Goal: Information Seeking & Learning: Learn about a topic

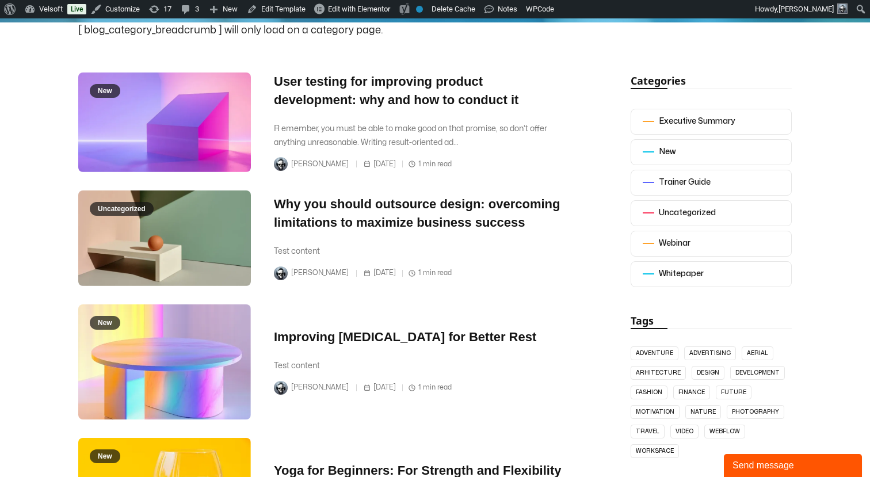
scroll to position [221, 0]
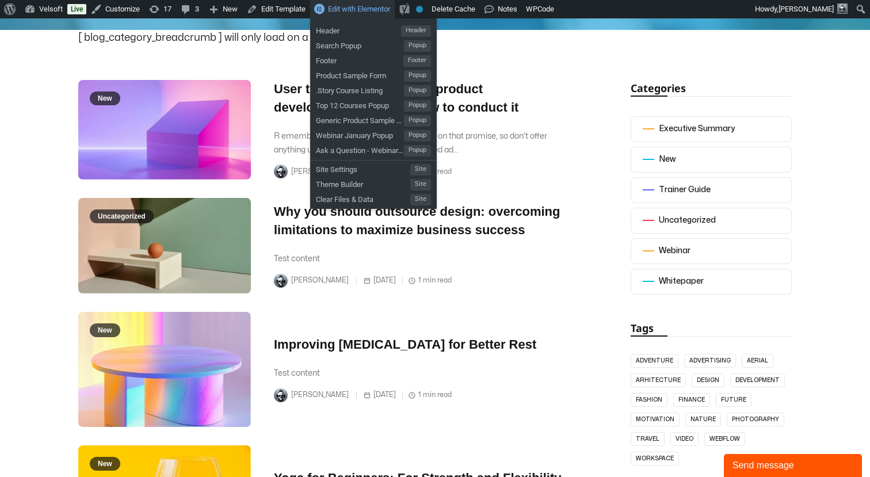
click at [375, 12] on span "Edit with Elementor" at bounding box center [359, 9] width 62 height 9
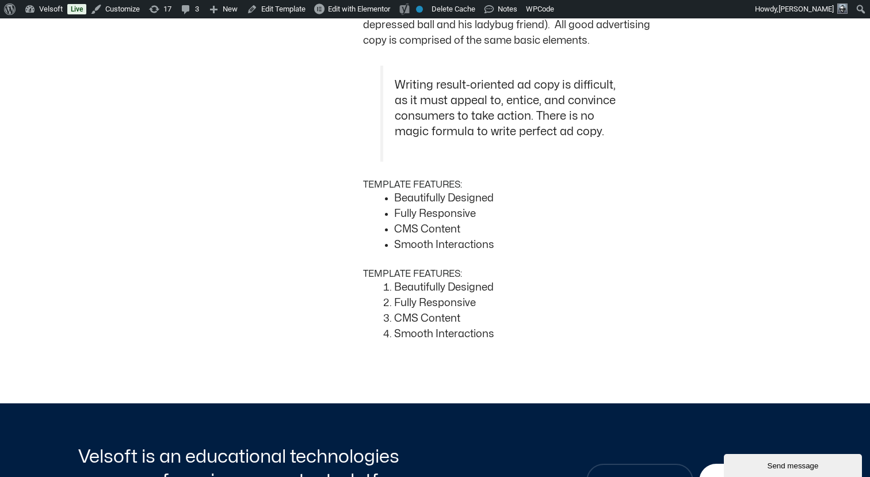
scroll to position [963, 0]
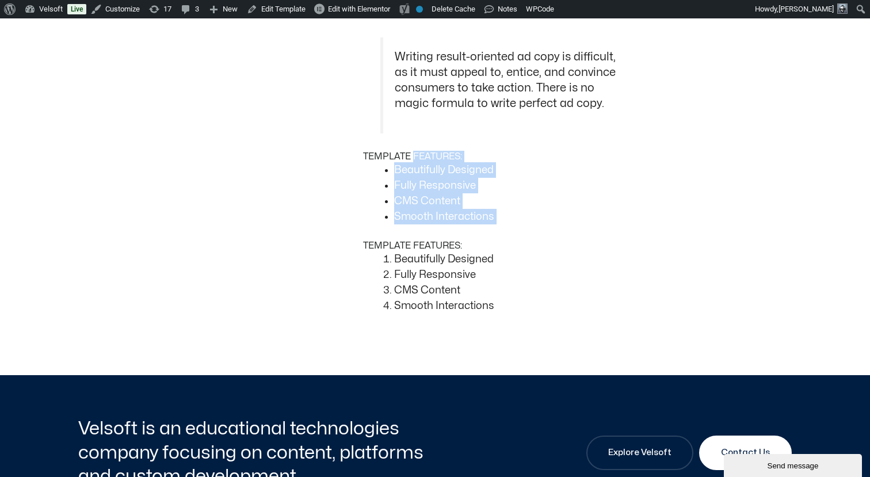
drag, startPoint x: 189, startPoint y: 168, endPoint x: 187, endPoint y: 243, distance: 74.8
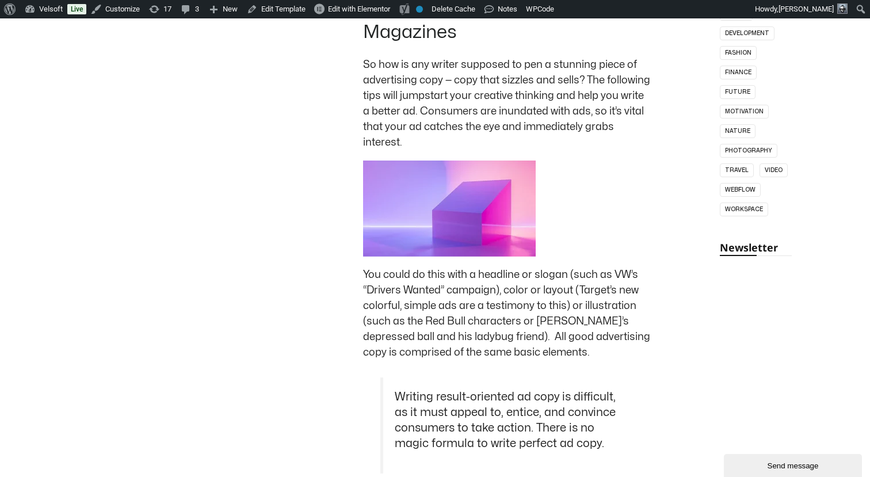
scroll to position [623, 0]
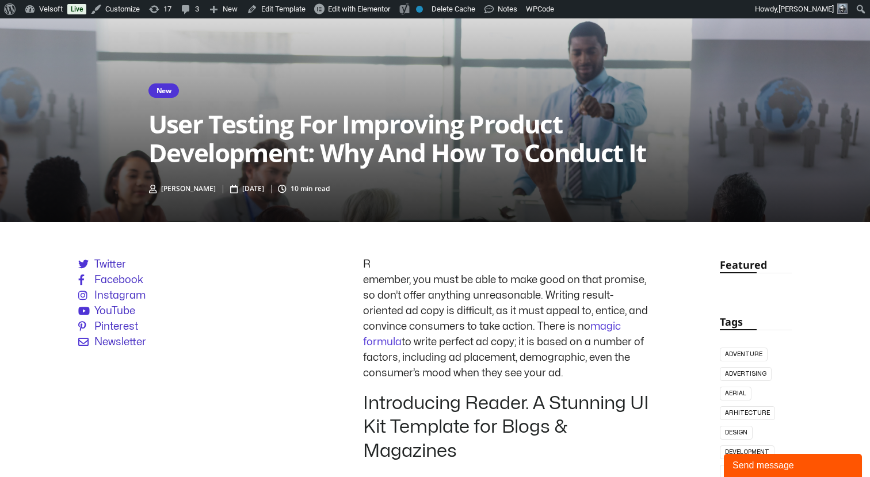
scroll to position [201, 0]
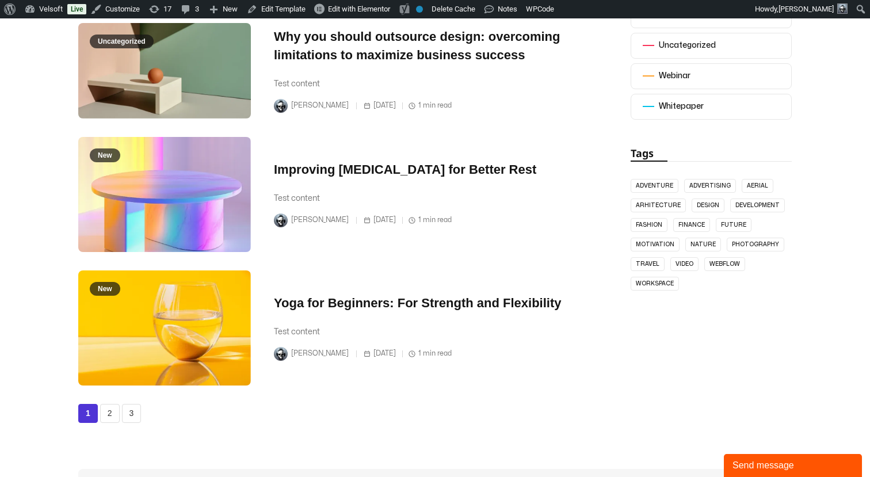
scroll to position [397, 0]
click at [112, 421] on link "2" at bounding box center [110, 412] width 20 height 19
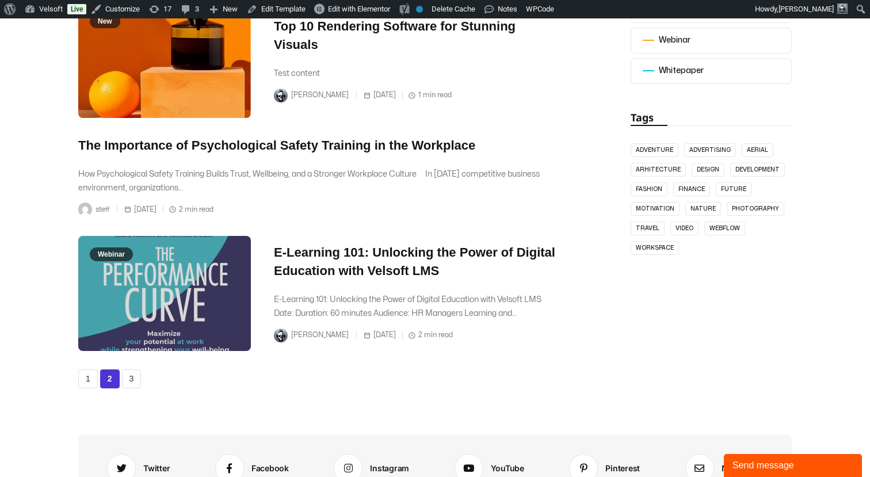
scroll to position [436, 0]
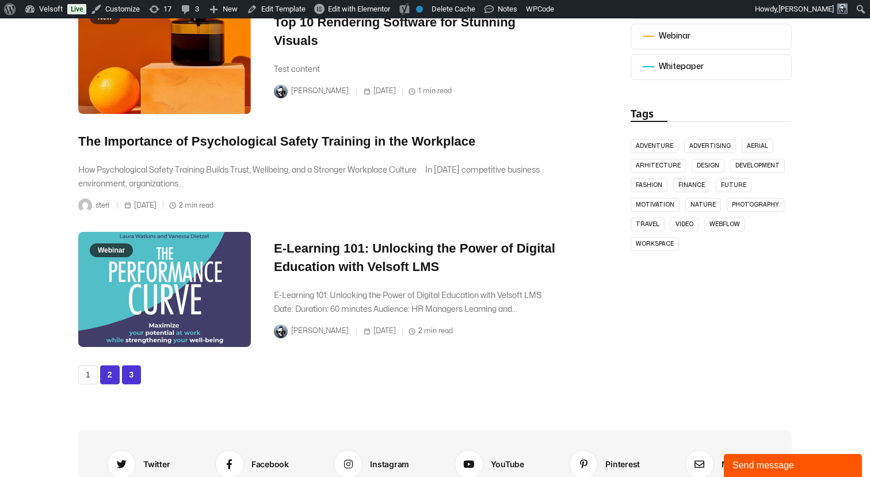
click at [126, 374] on link "3" at bounding box center [132, 374] width 20 height 19
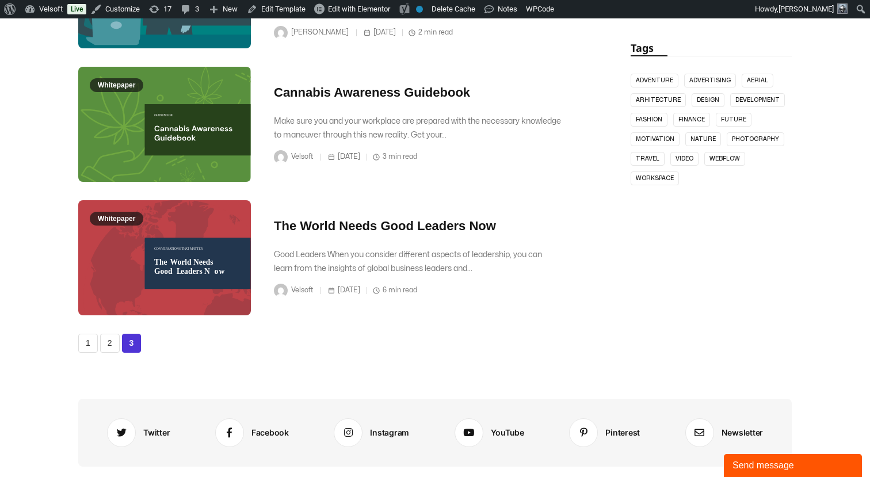
scroll to position [502, 0]
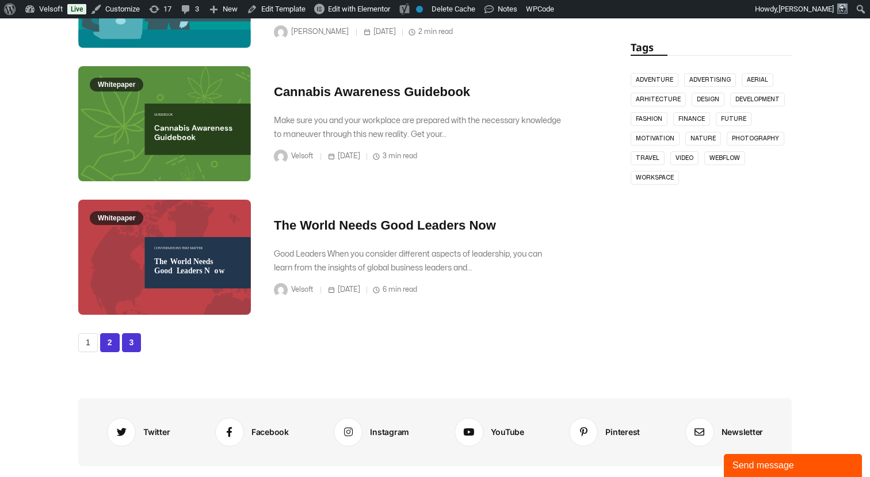
click at [113, 341] on link "2" at bounding box center [110, 342] width 20 height 19
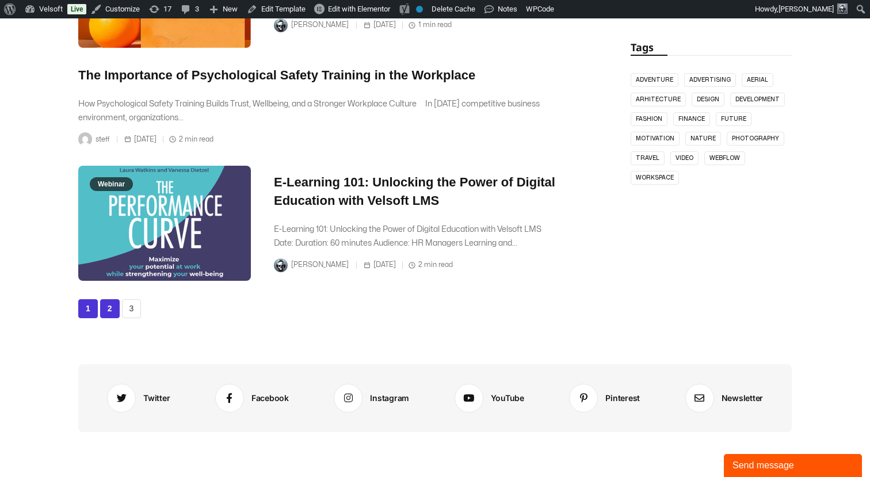
click at [86, 310] on link "1" at bounding box center [88, 308] width 20 height 19
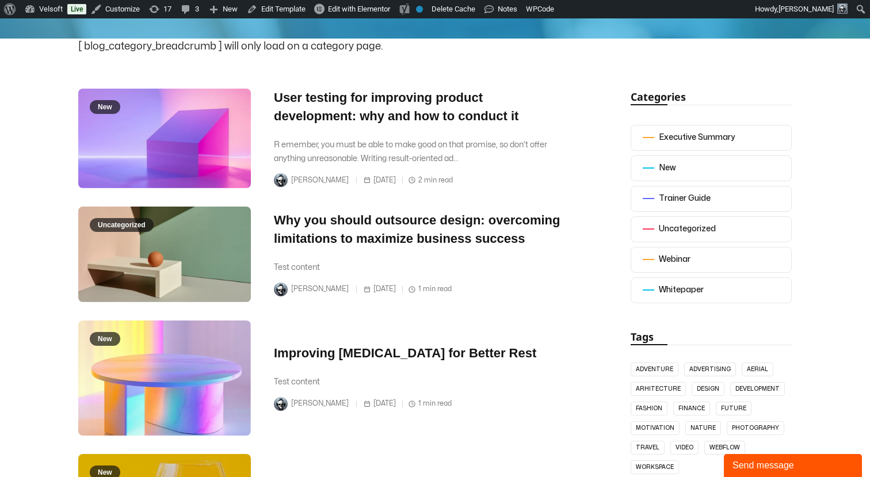
scroll to position [175, 0]
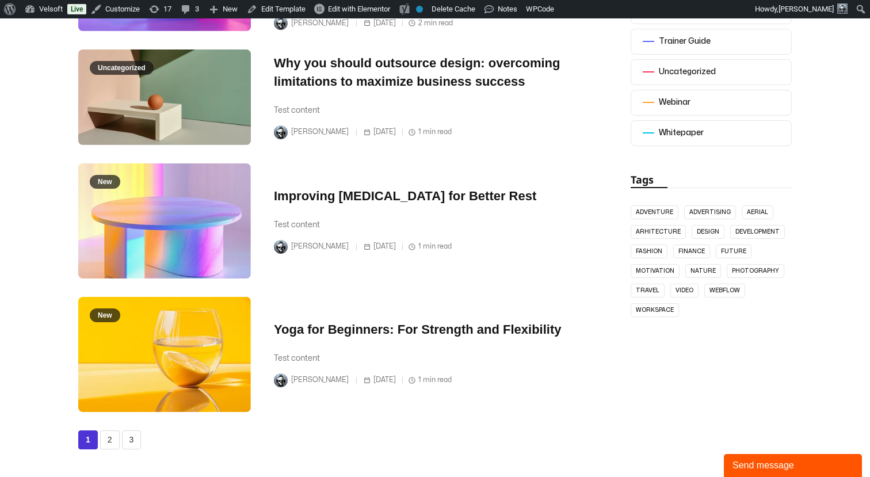
scroll to position [384, 0]
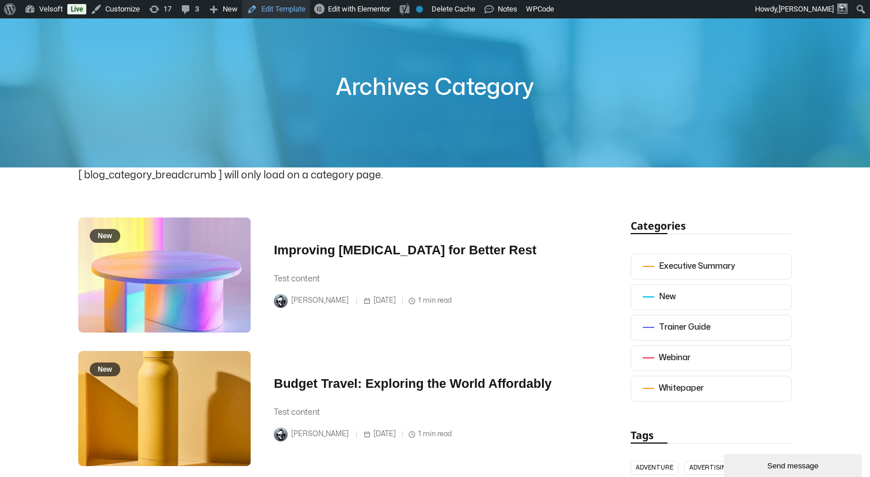
scroll to position [80, 0]
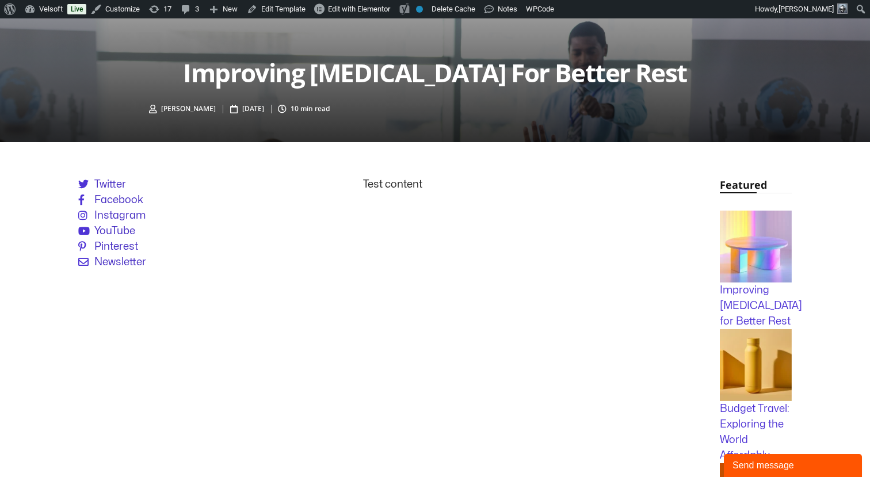
scroll to position [297, 0]
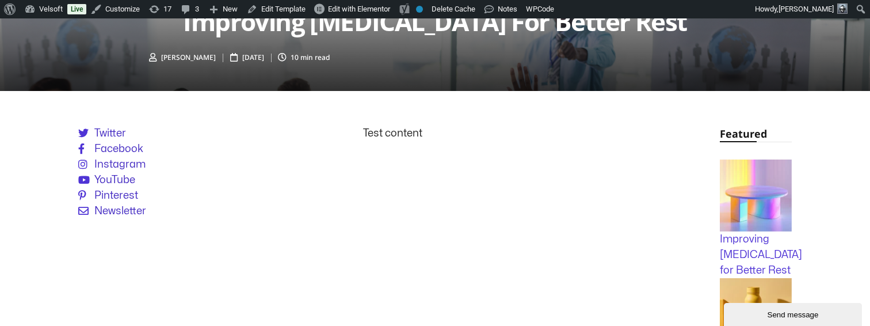
scroll to position [177, 0]
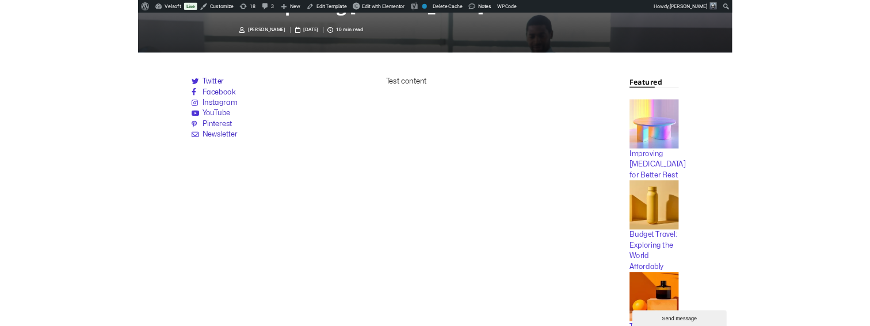
scroll to position [352, 0]
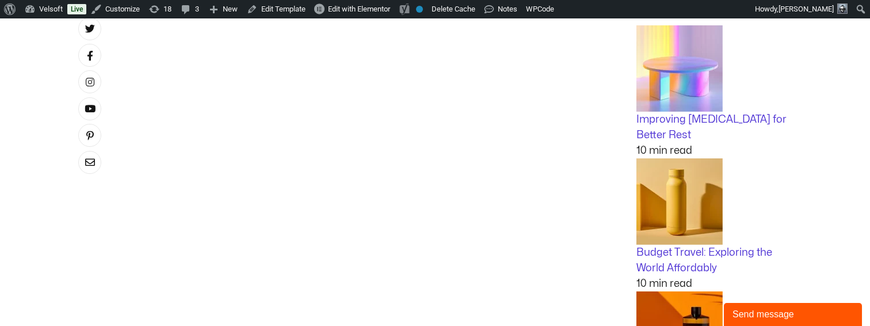
scroll to position [359, 0]
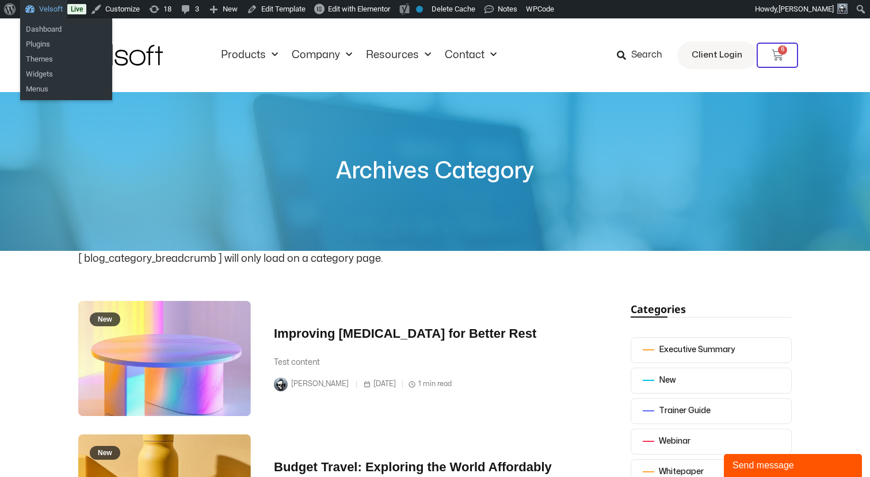
click at [53, 10] on link "Velsoft" at bounding box center [43, 9] width 47 height 18
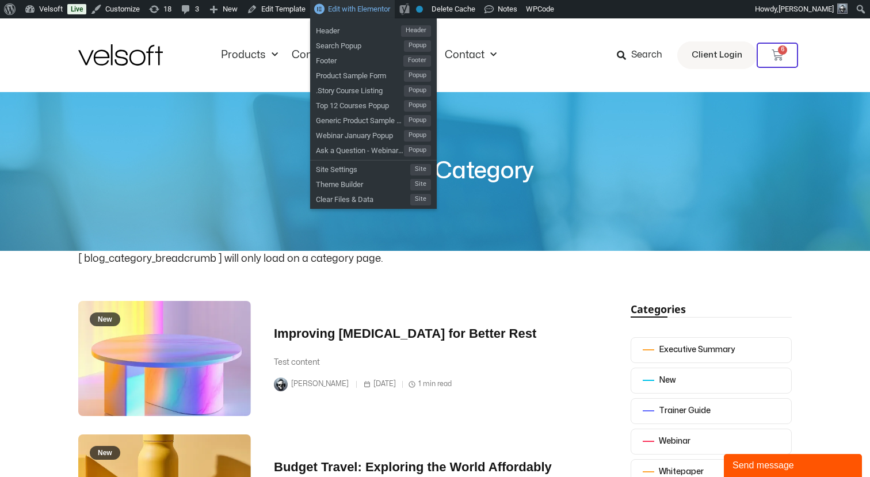
click at [345, 9] on span "Edit with Elementor" at bounding box center [359, 9] width 62 height 9
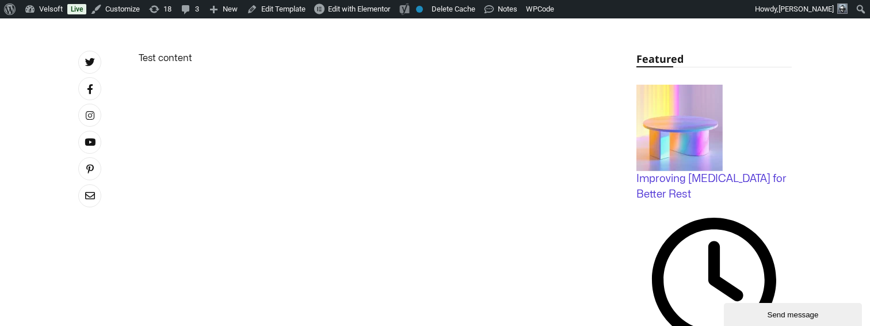
scroll to position [294, 0]
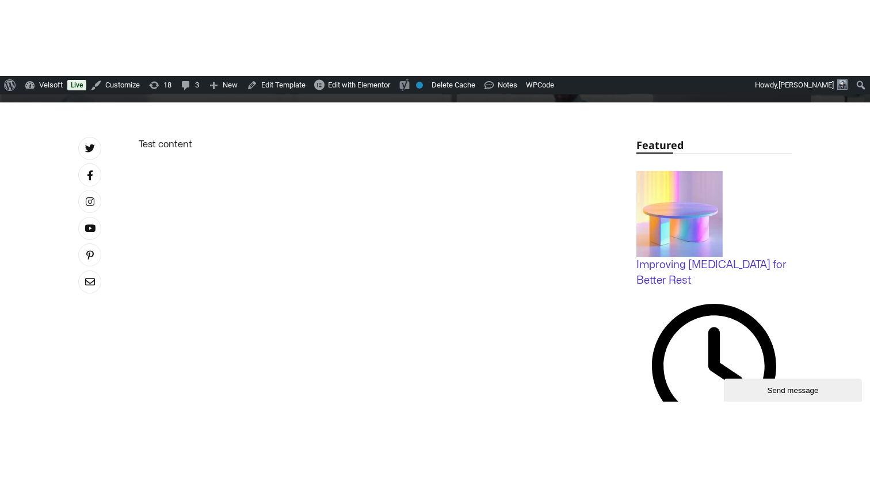
scroll to position [260, 0]
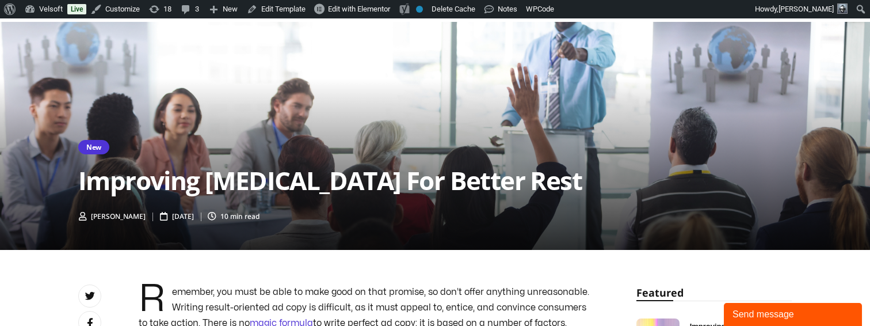
scroll to position [86, 0]
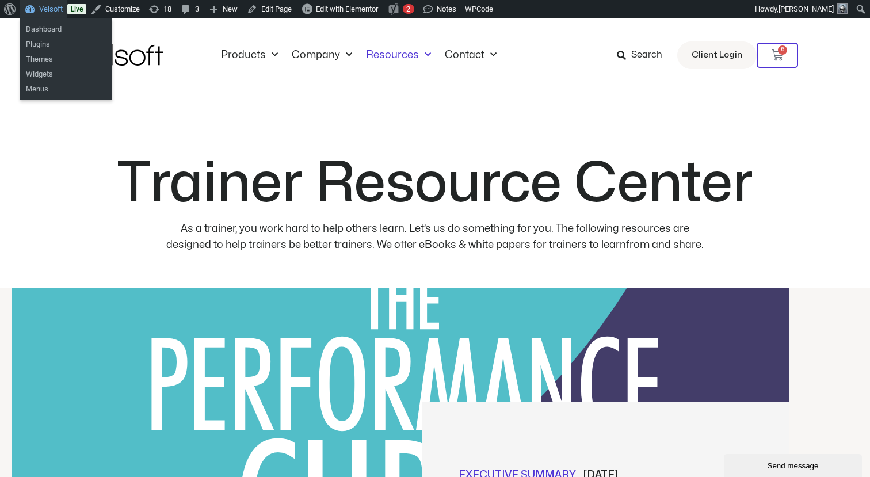
click at [57, 10] on link "Velsoft" at bounding box center [43, 9] width 47 height 18
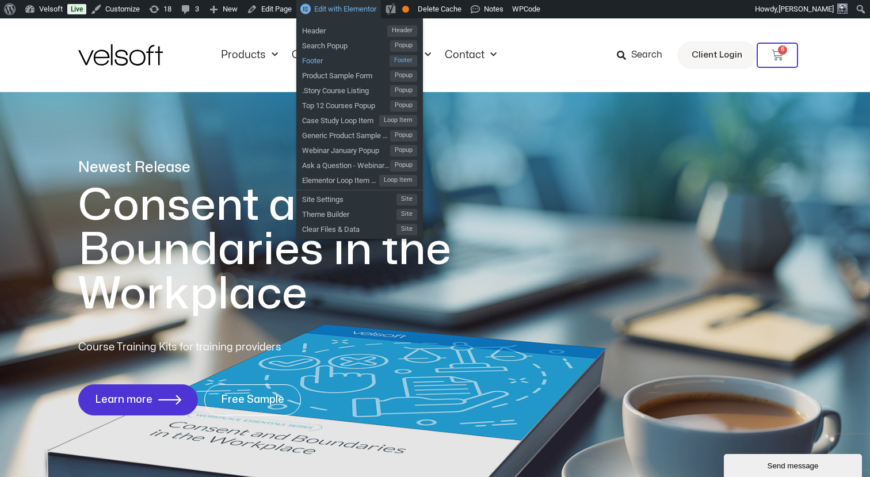
click at [335, 60] on span "Footer" at bounding box center [345, 59] width 87 height 15
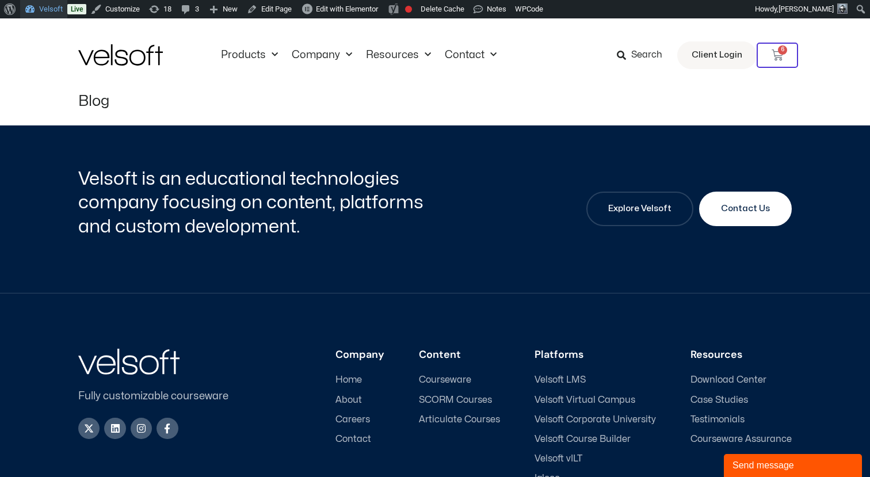
click at [47, 13] on link "Velsoft" at bounding box center [43, 9] width 47 height 18
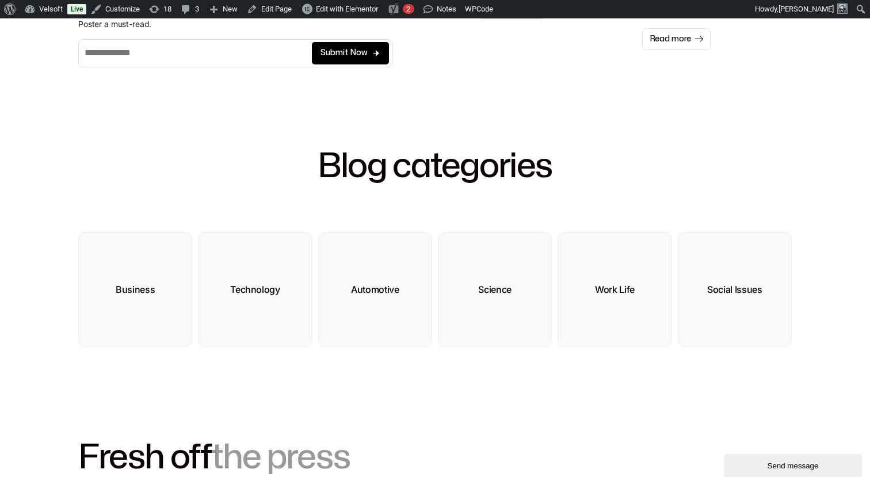
scroll to position [337, 0]
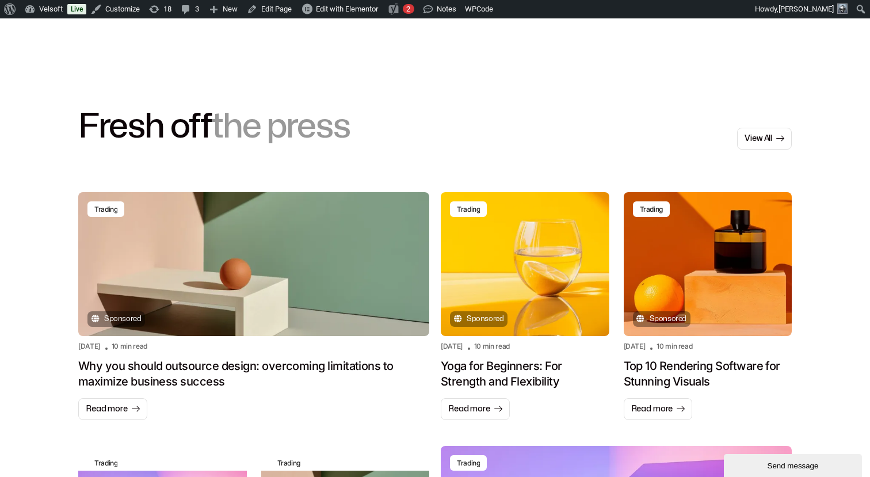
scroll to position [721, 0]
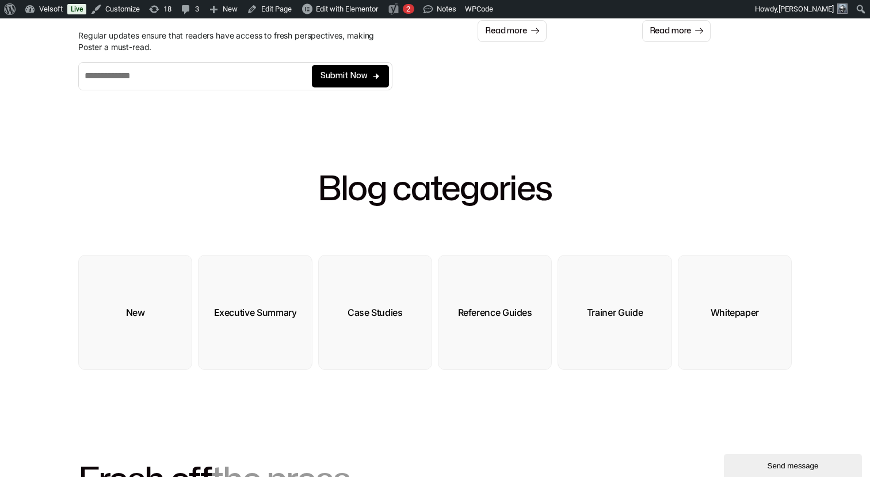
scroll to position [330, 0]
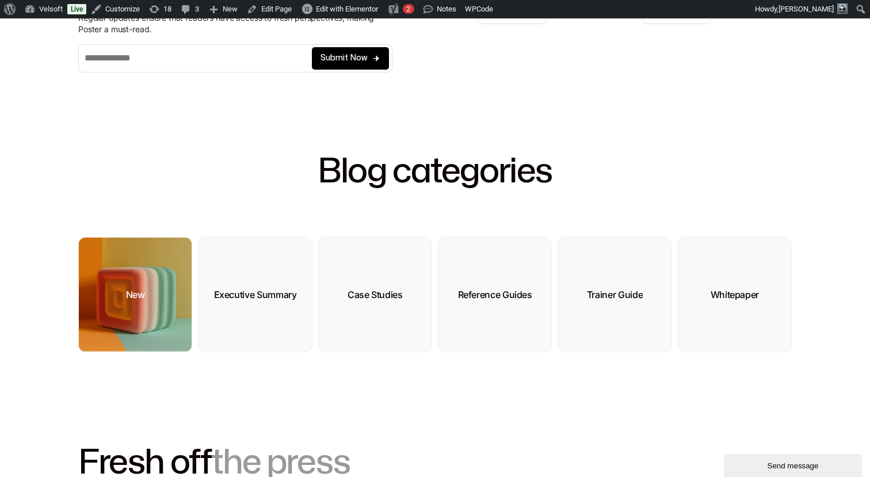
click at [132, 291] on div "New" at bounding box center [135, 295] width 19 height 12
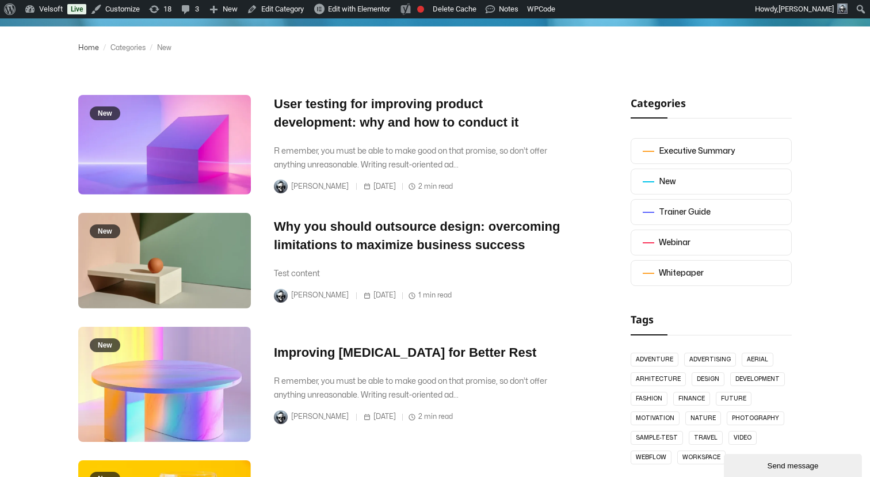
scroll to position [223, 0]
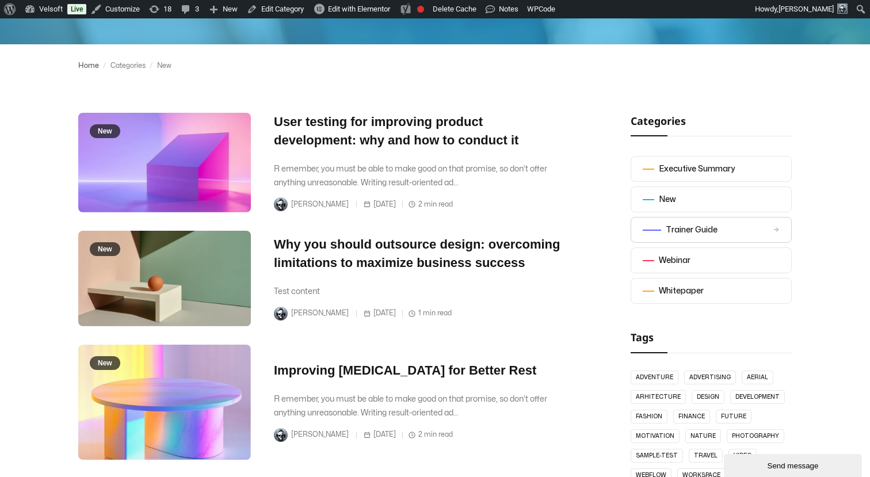
click at [669, 228] on div "Trainer Guide" at bounding box center [692, 230] width 52 height 14
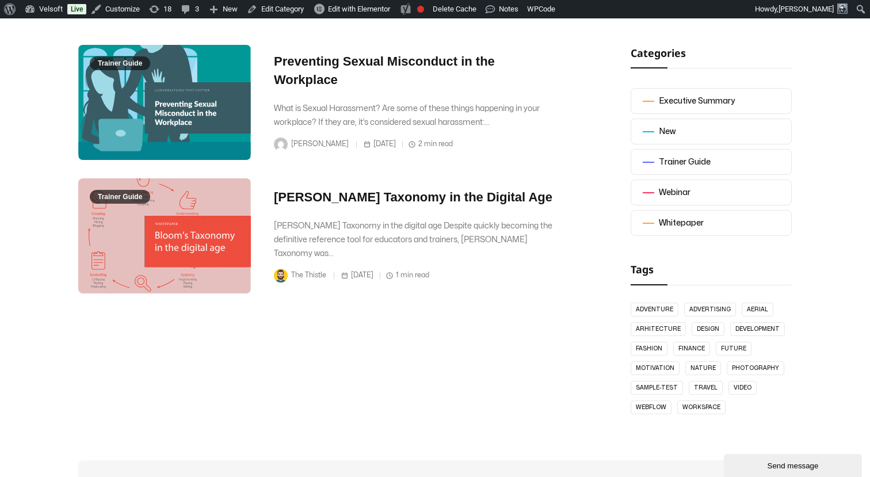
scroll to position [291, 0]
click at [674, 193] on div "Webinar" at bounding box center [682, 192] width 32 height 14
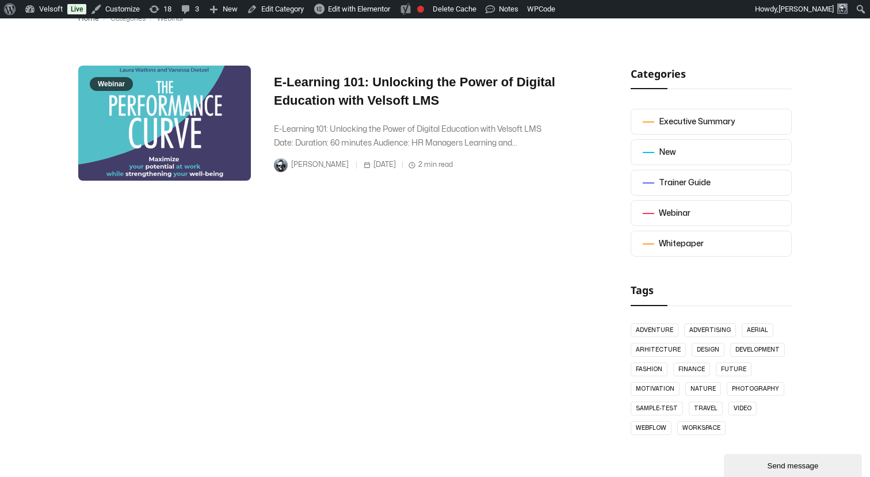
scroll to position [271, 0]
click at [670, 238] on div "Whitepaper" at bounding box center [688, 244] width 45 height 14
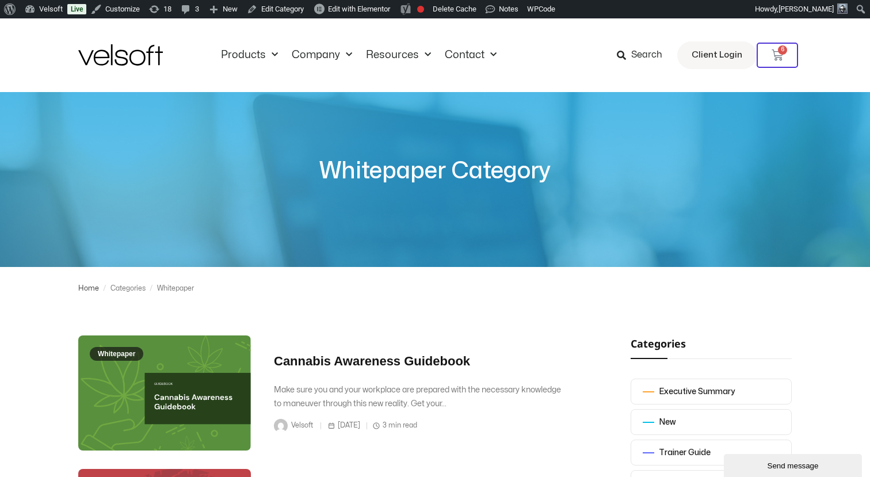
click at [94, 290] on link "Home" at bounding box center [88, 289] width 21 height 16
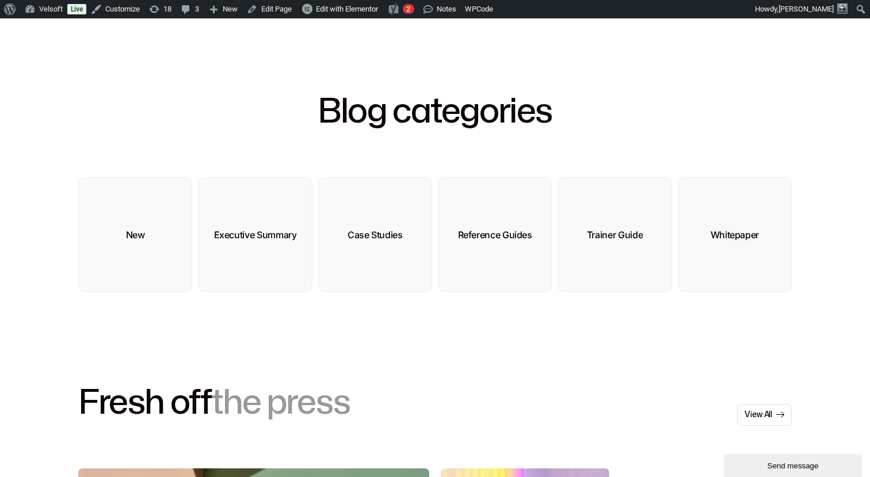
scroll to position [391, 0]
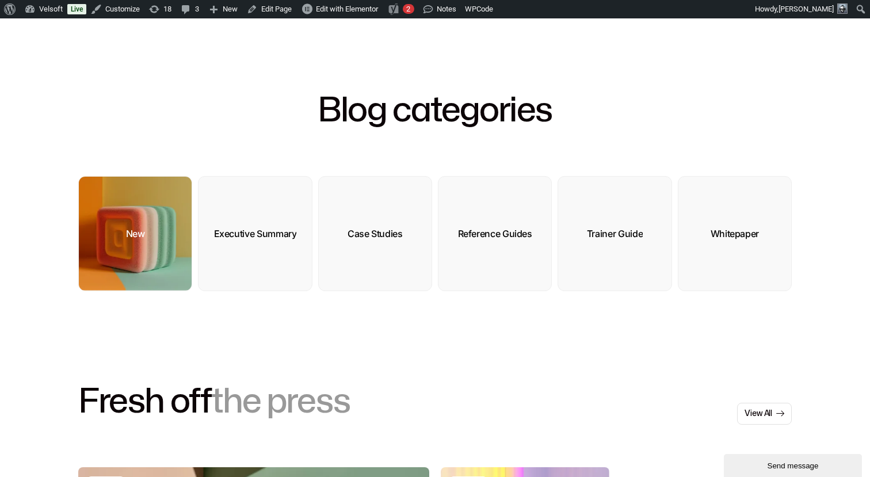
click at [126, 233] on div "New" at bounding box center [135, 234] width 19 height 12
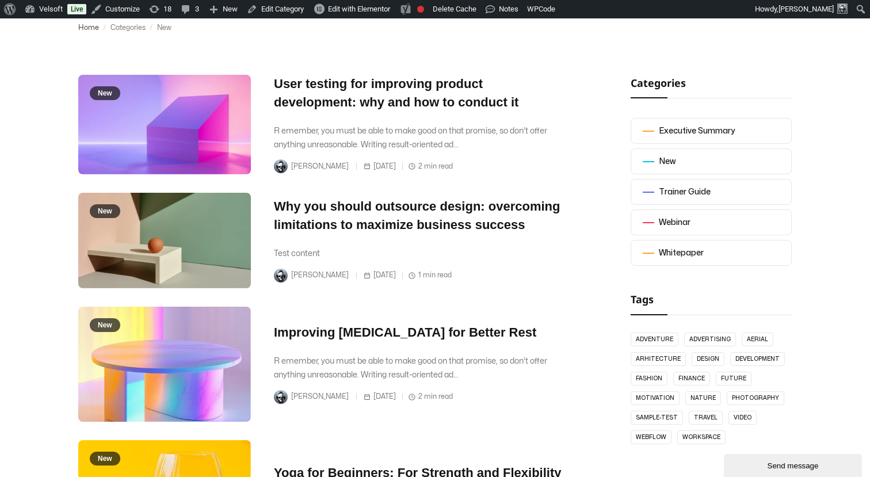
scroll to position [258, 0]
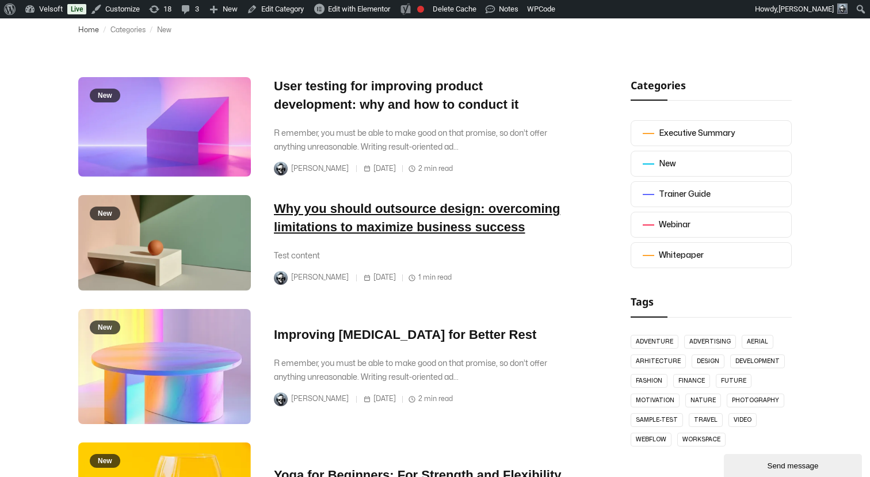
click at [291, 205] on link "Why you should outsource design: overcoming limitations to maximize business su…" at bounding box center [417, 217] width 286 height 33
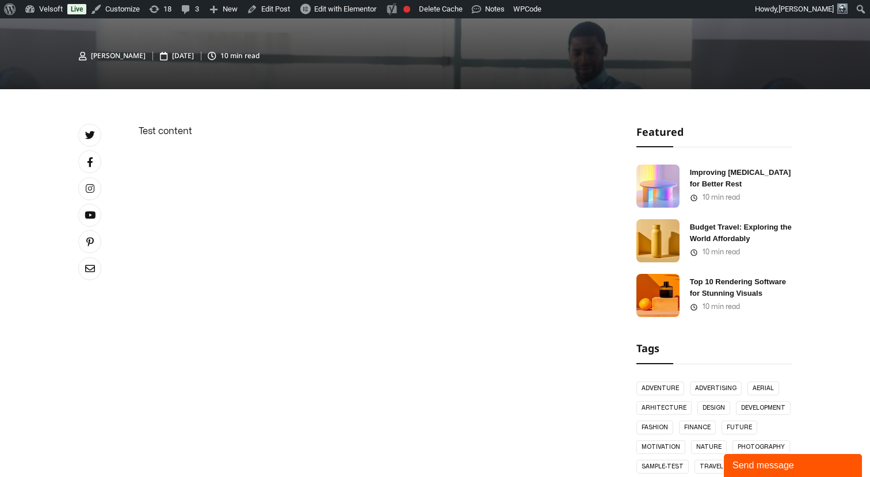
scroll to position [371, 0]
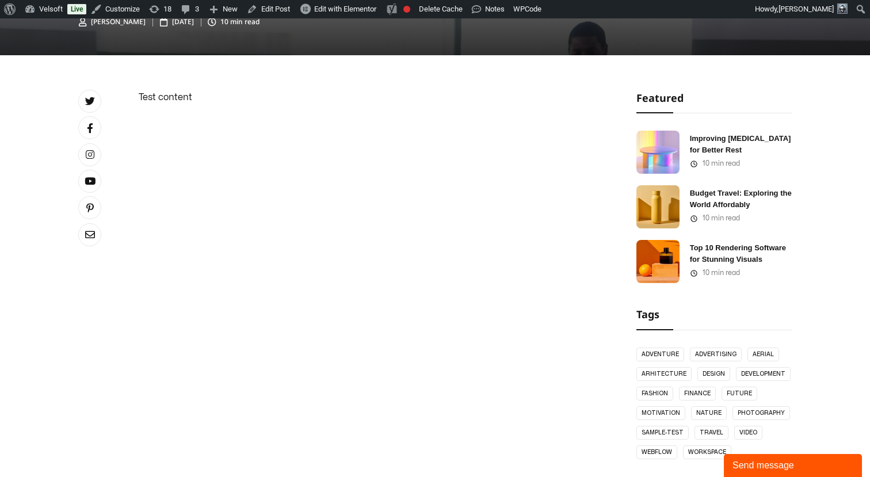
click at [703, 138] on div "Improving [MEDICAL_DATA] for Better Rest" at bounding box center [741, 144] width 102 height 23
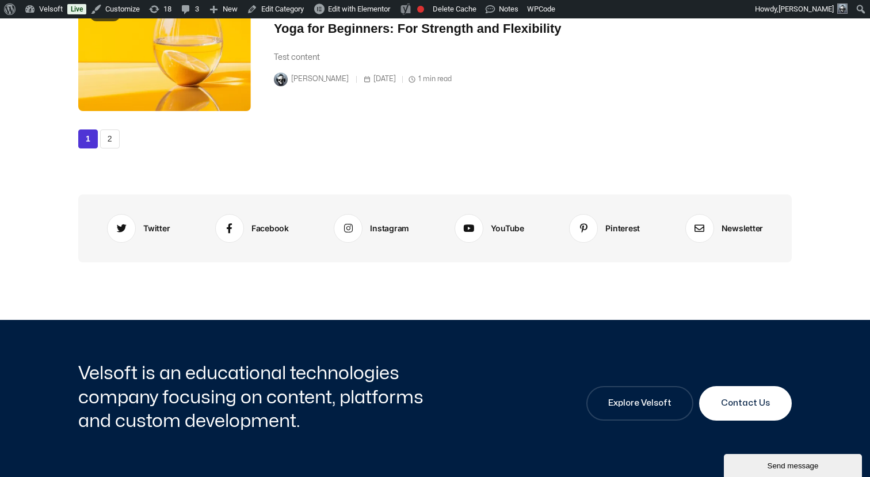
scroll to position [706, 0]
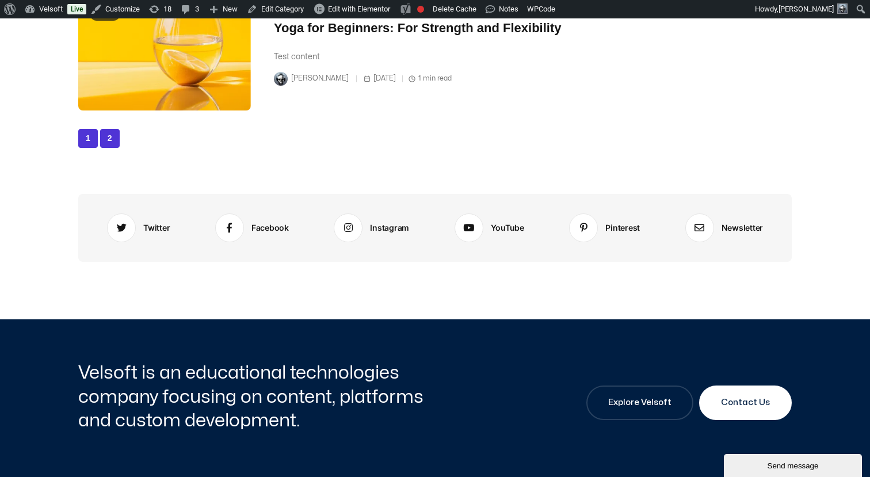
click at [111, 148] on link "2" at bounding box center [110, 138] width 20 height 19
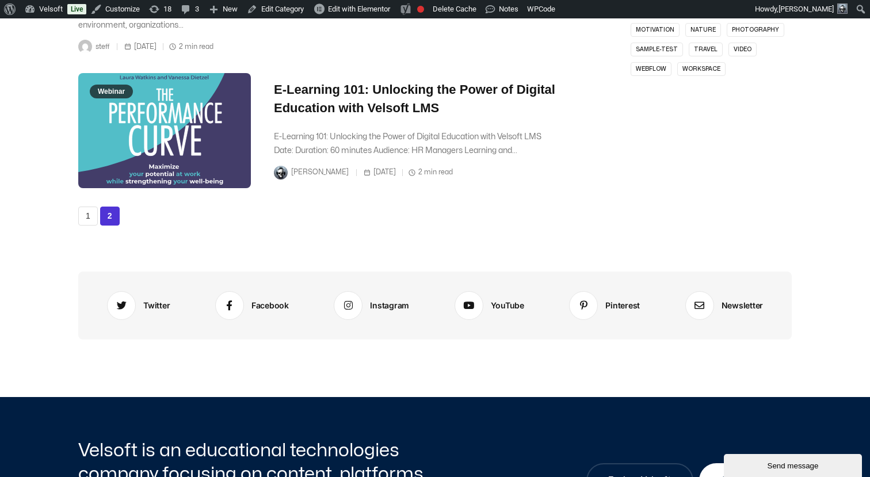
scroll to position [653, 0]
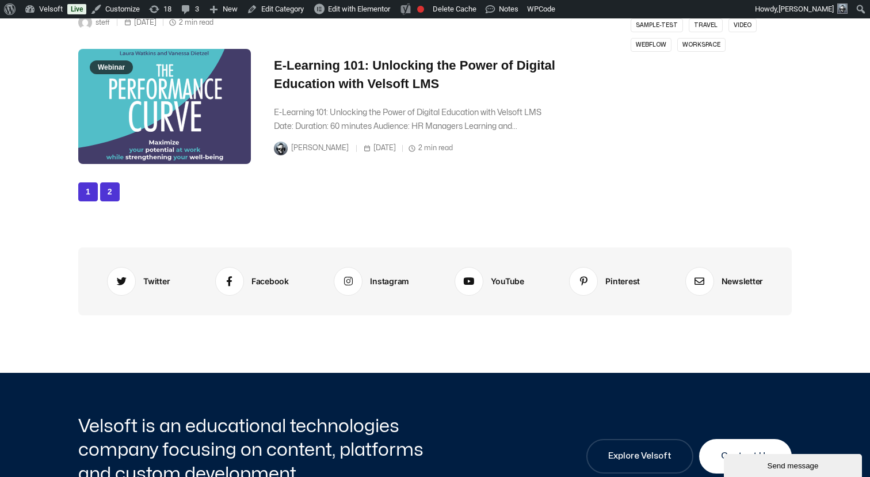
click at [89, 193] on link "1" at bounding box center [88, 191] width 20 height 19
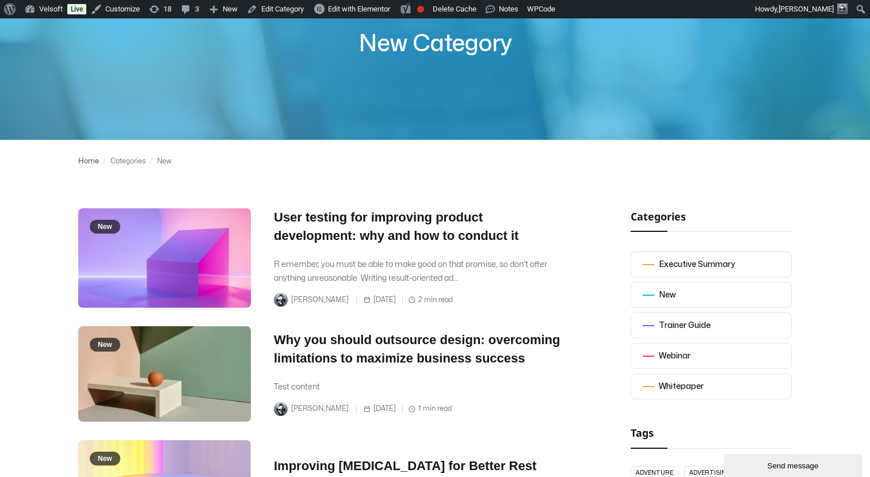
scroll to position [0, 0]
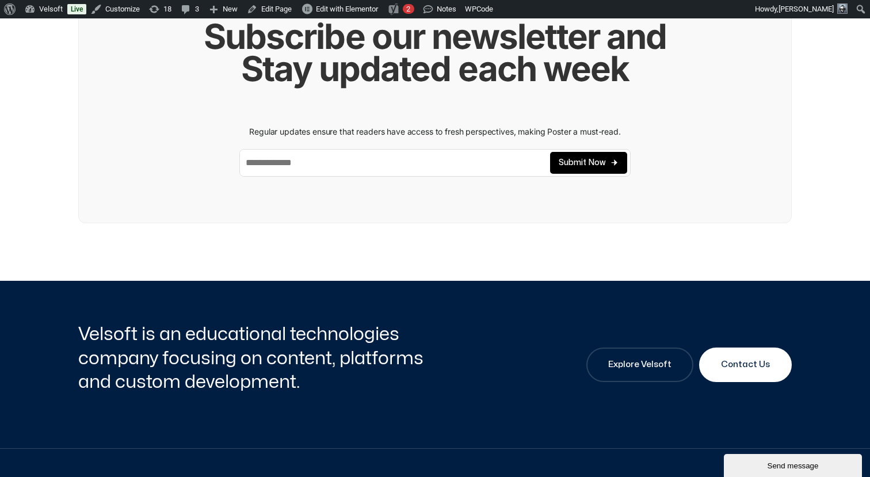
scroll to position [1772, 0]
